Goal: Navigation & Orientation: Find specific page/section

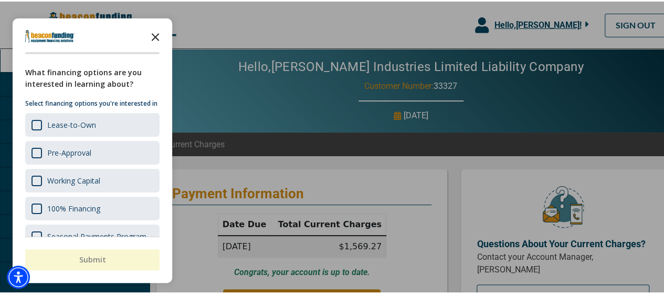
click at [157, 35] on icon "Close the survey" at bounding box center [155, 34] width 21 height 21
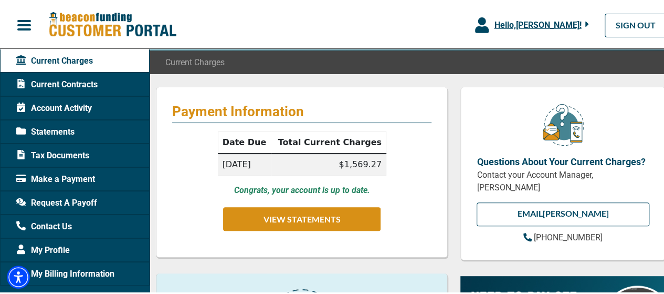
scroll to position [74, 0]
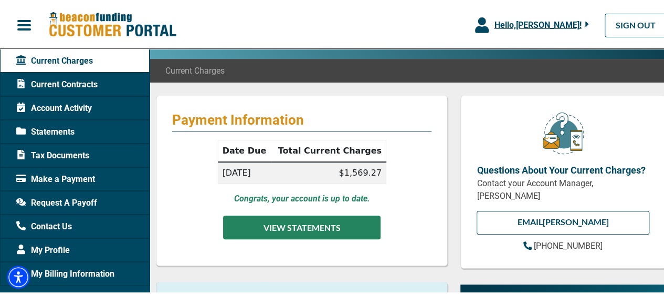
click at [314, 223] on button "VIEW STATEMENTS" at bounding box center [302, 226] width 158 height 24
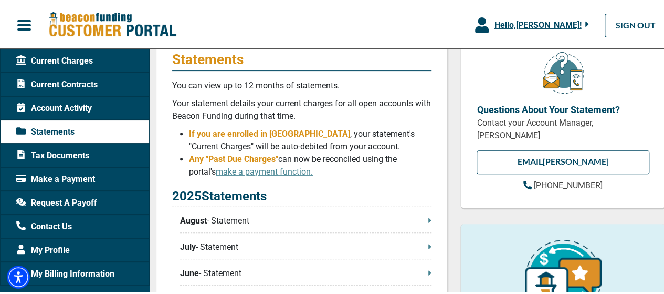
scroll to position [125, 0]
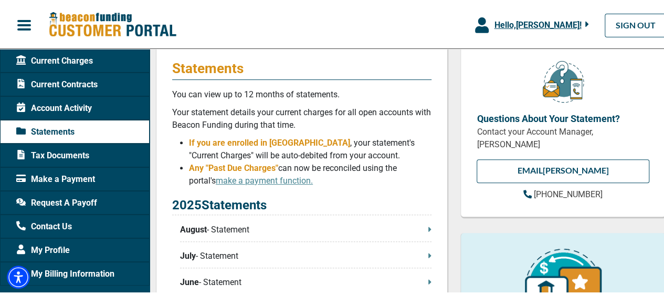
click at [68, 81] on span "Current Contracts" at bounding box center [56, 83] width 81 height 13
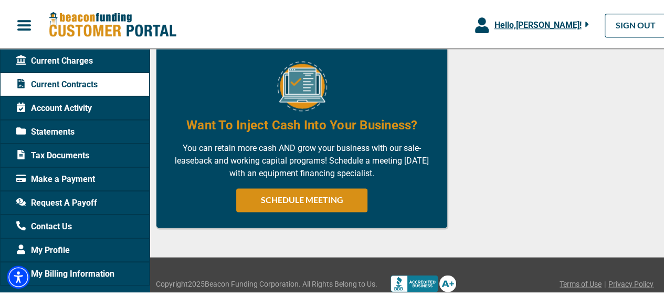
scroll to position [721, 0]
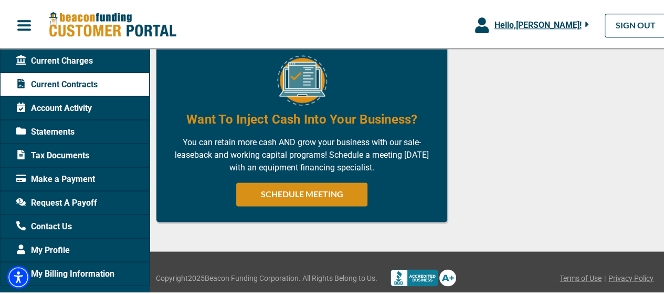
click at [67, 268] on span "My Billing Information" at bounding box center [65, 272] width 98 height 13
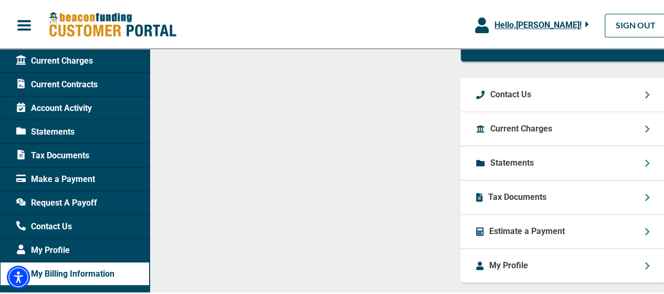
scroll to position [554, 0]
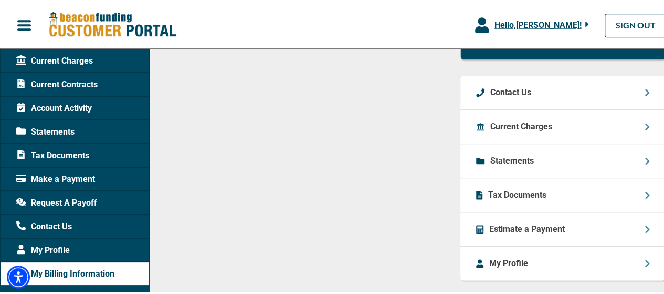
click at [67, 249] on span "My Profile" at bounding box center [43, 248] width 54 height 13
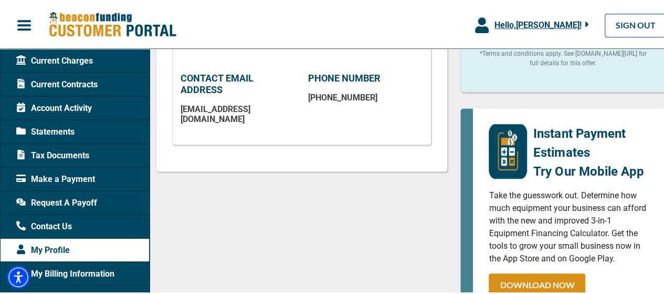
scroll to position [355, 0]
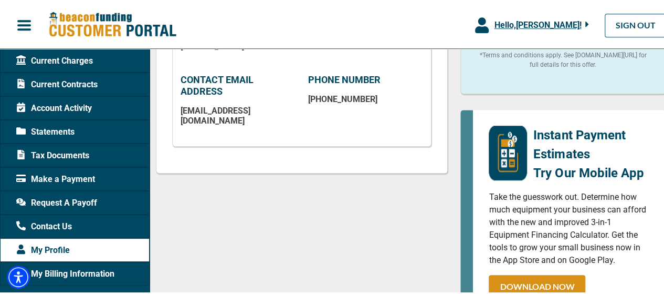
click at [88, 270] on span "My Billing Information" at bounding box center [65, 272] width 98 height 13
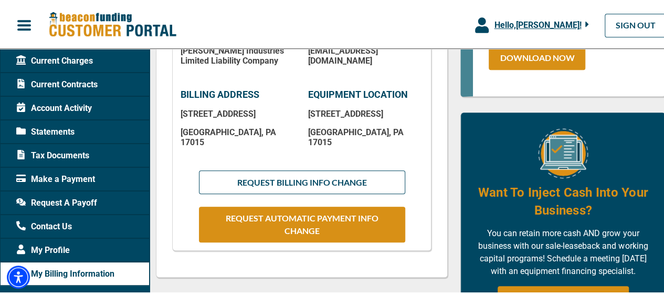
scroll to position [30, 0]
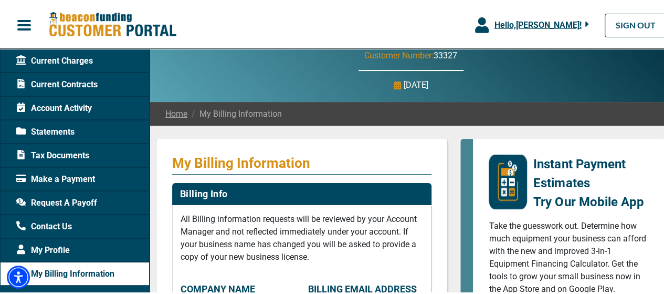
click at [80, 61] on span "Current Charges" at bounding box center [54, 59] width 77 height 13
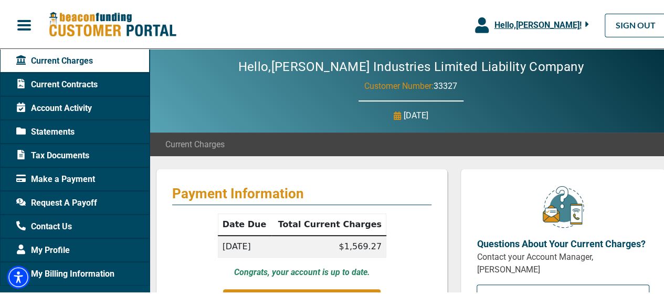
click at [76, 80] on span "Current Contracts" at bounding box center [56, 83] width 81 height 13
